Goal: Information Seeking & Learning: Check status

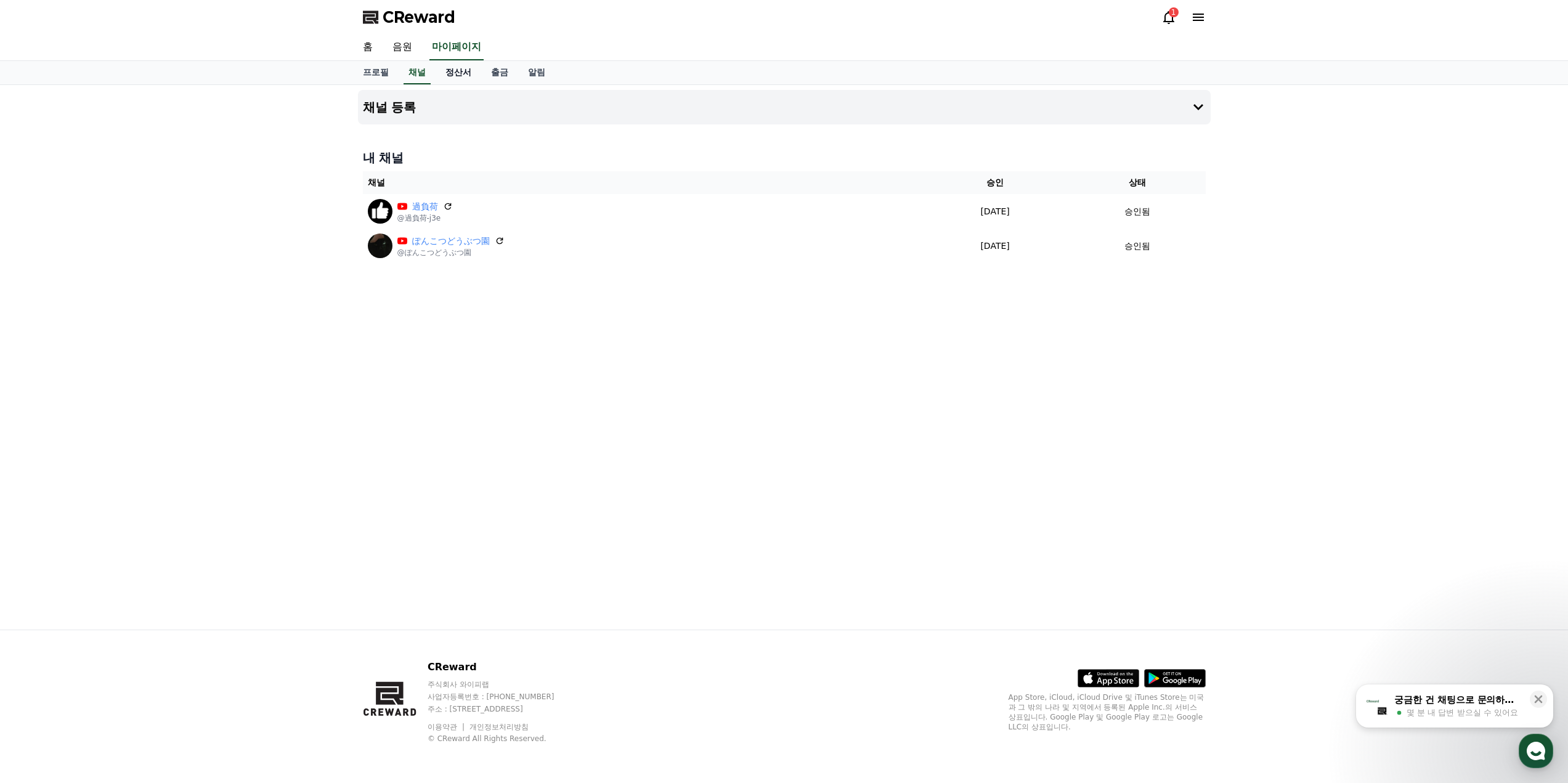
click at [470, 67] on link "정산서" at bounding box center [458, 73] width 45 height 23
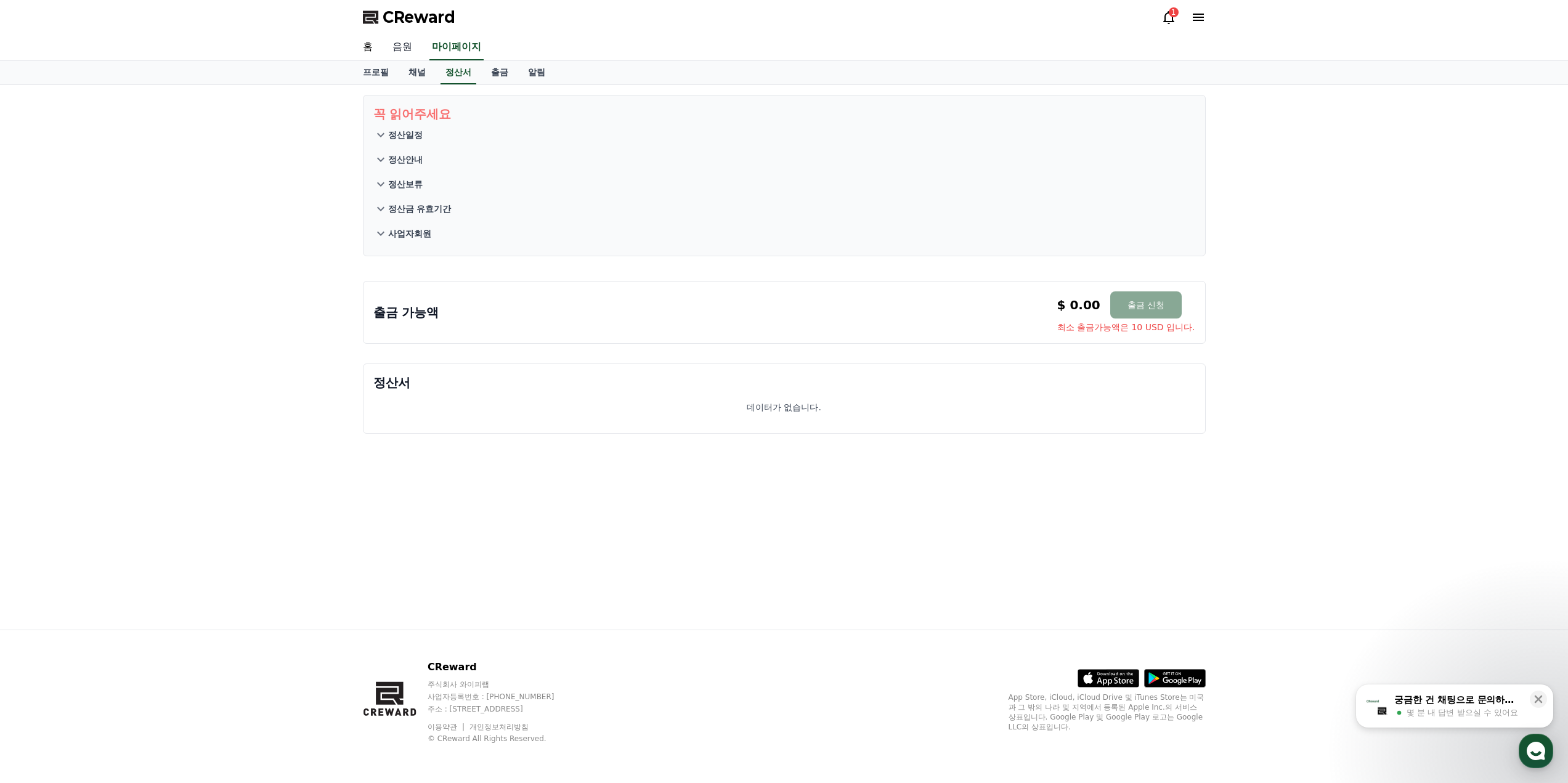
click at [408, 54] on link "음원" at bounding box center [402, 47] width 40 height 26
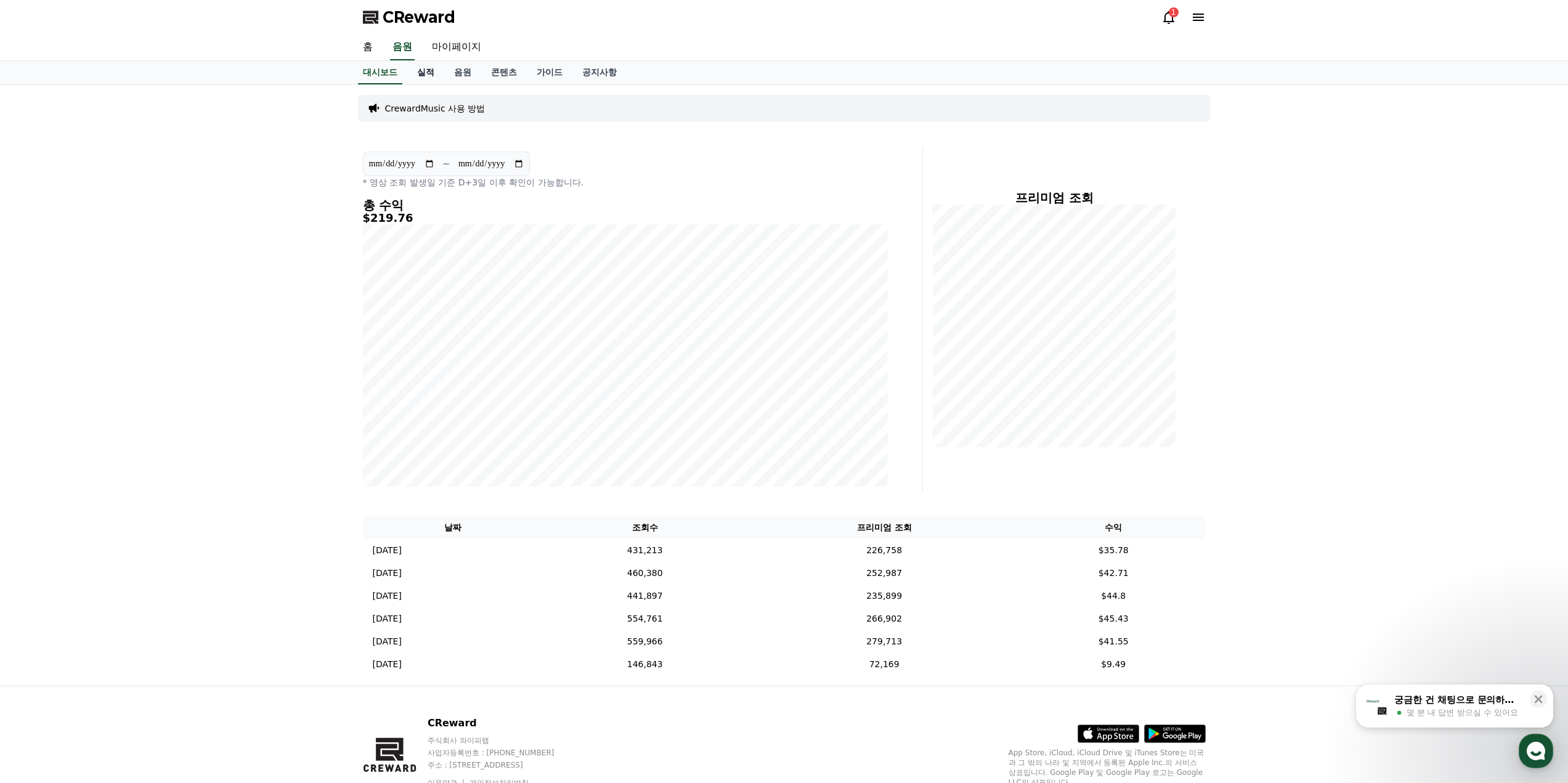
click at [433, 80] on link "실적" at bounding box center [426, 73] width 37 height 23
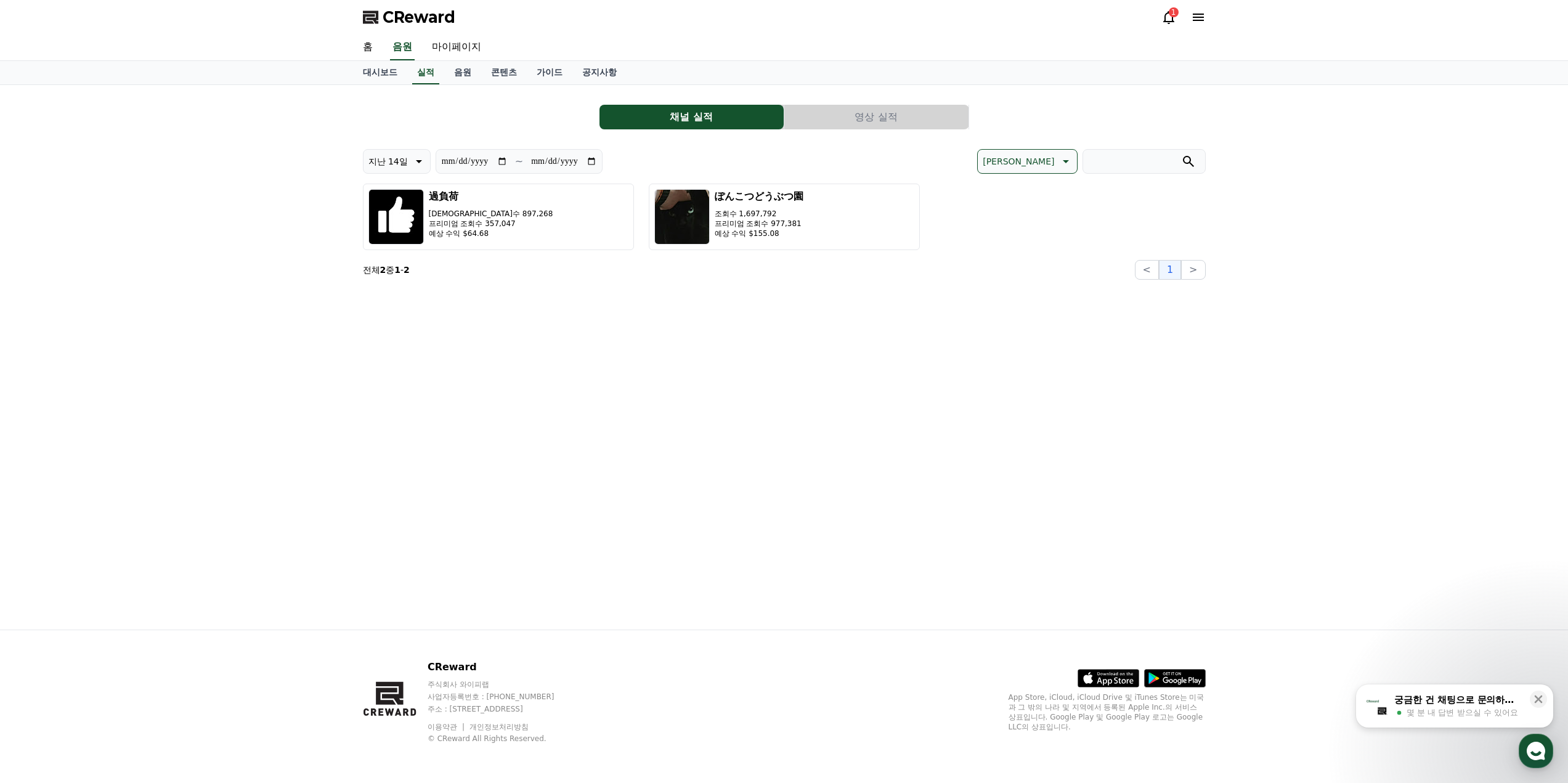
click at [554, 449] on div "**********" at bounding box center [784, 358] width 863 height 545
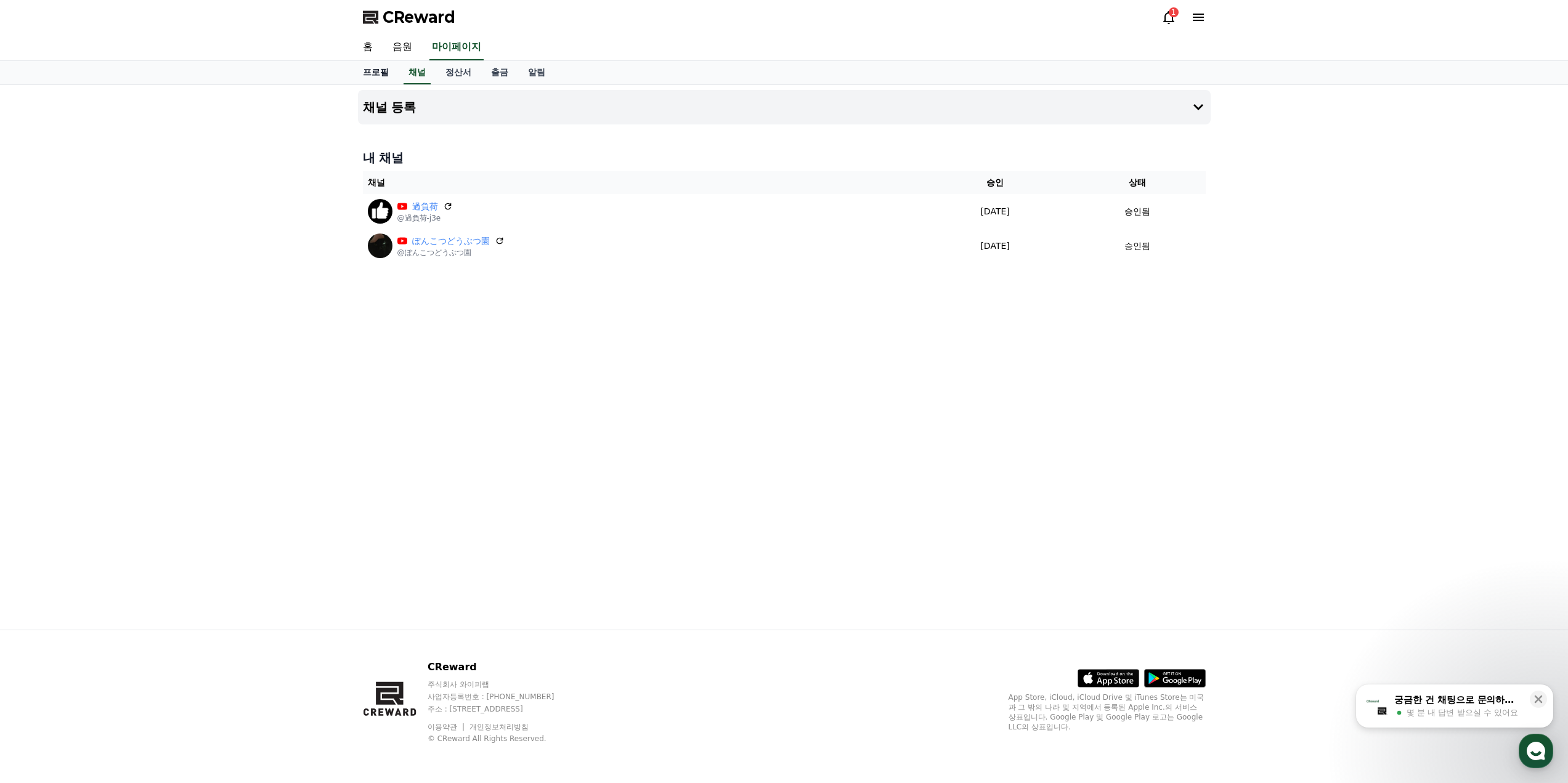
click at [383, 77] on link "프로필" at bounding box center [376, 73] width 45 height 23
select select "**********"
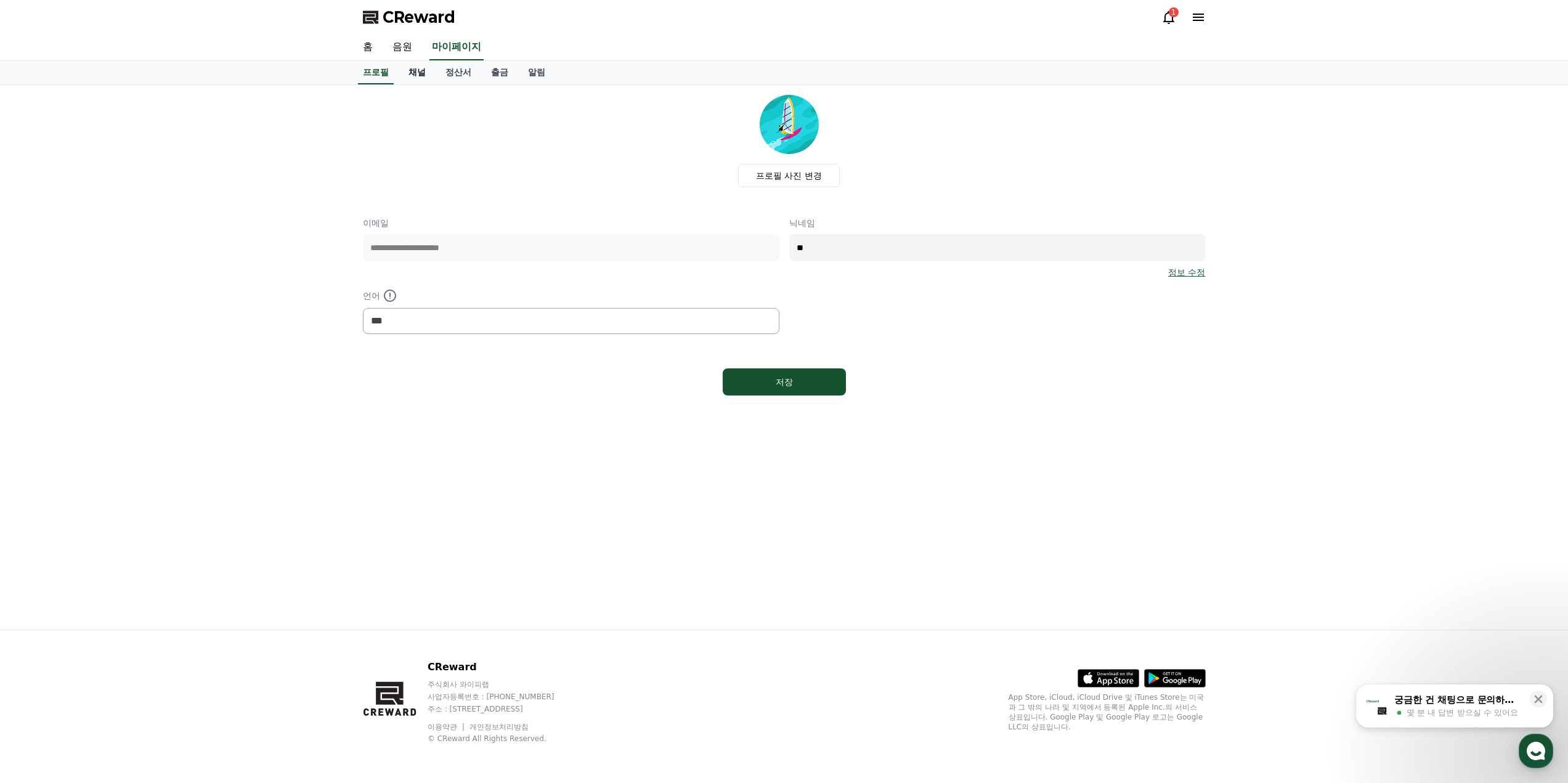
click at [424, 73] on link "채널" at bounding box center [417, 73] width 37 height 23
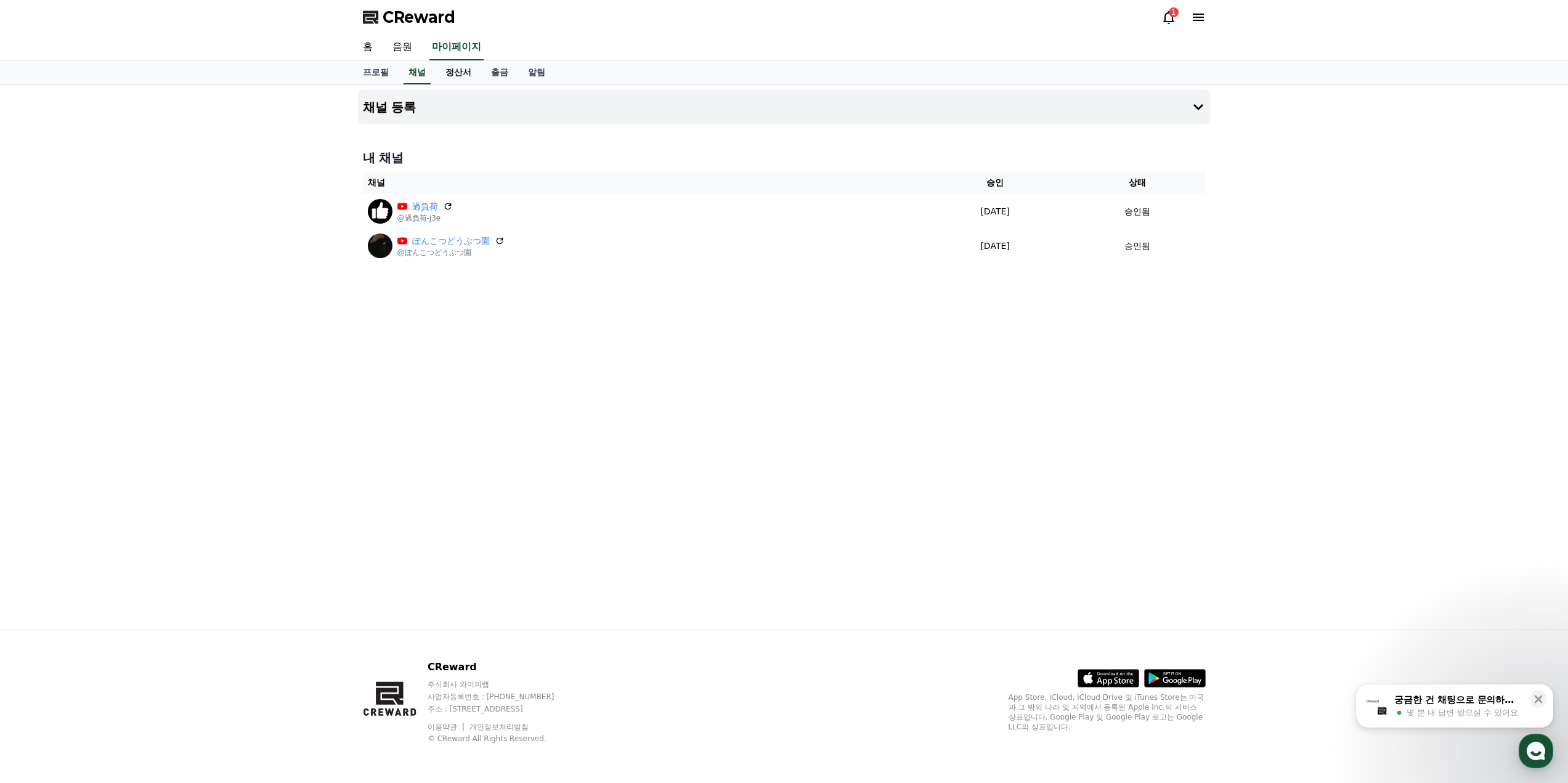
click at [447, 72] on link "정산서" at bounding box center [458, 73] width 45 height 23
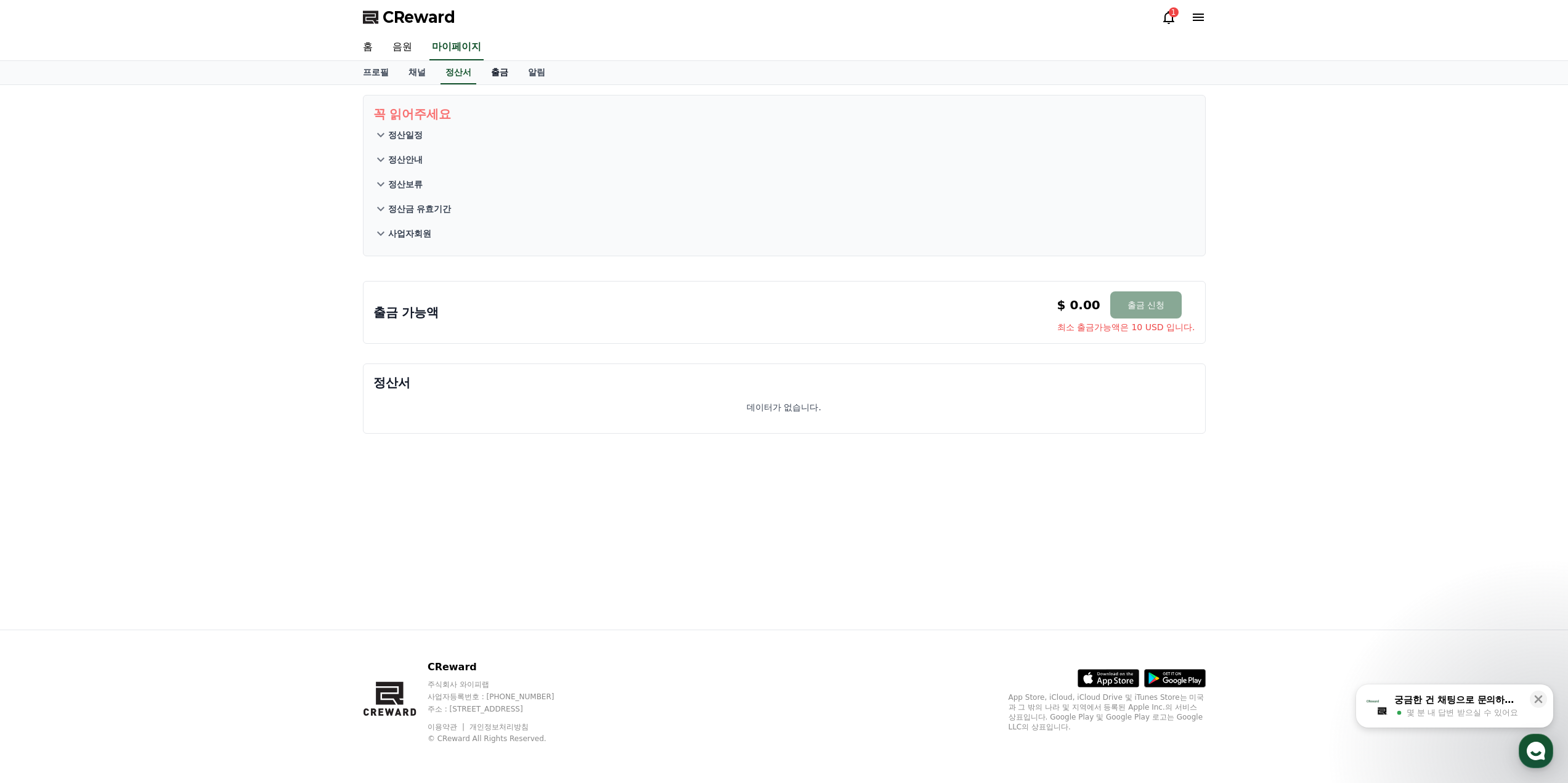
click at [512, 73] on link "출금" at bounding box center [499, 73] width 37 height 23
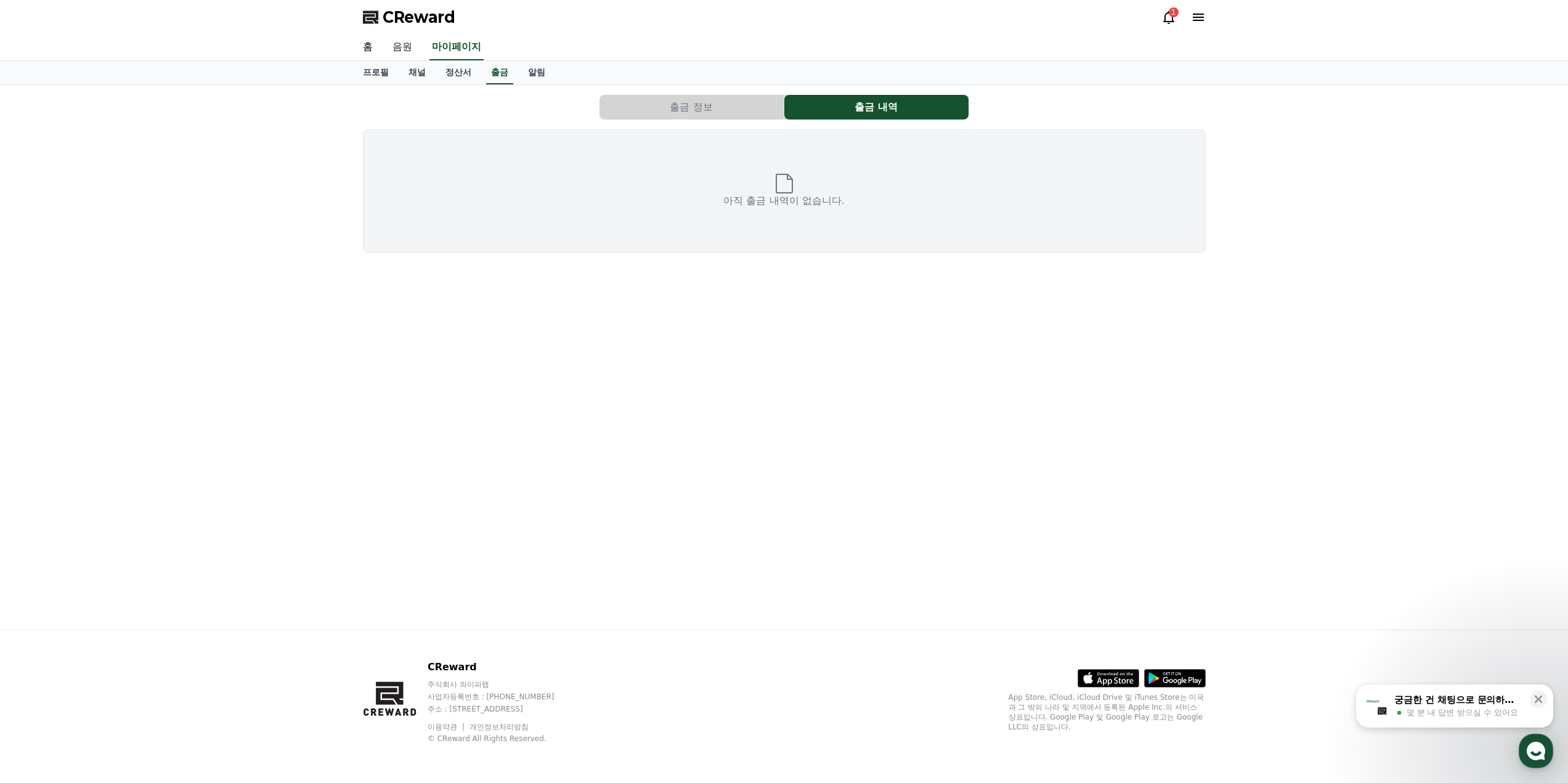
click at [386, 48] on link "음원" at bounding box center [402, 47] width 40 height 26
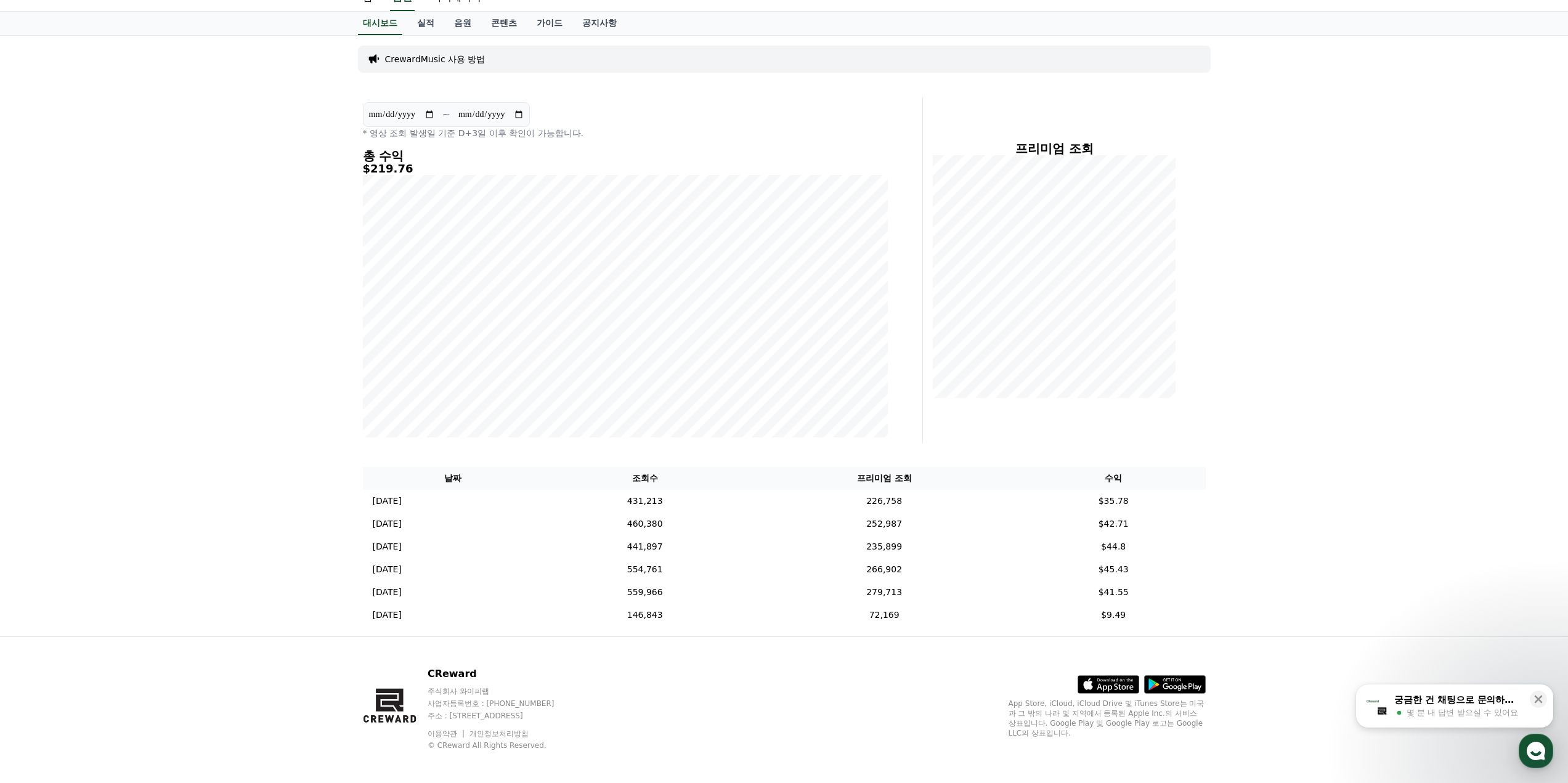
scroll to position [56, 0]
